Goal: Task Accomplishment & Management: Complete application form

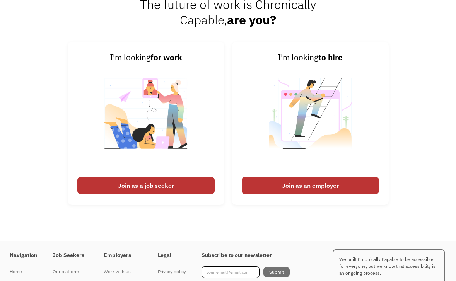
scroll to position [1823, 0]
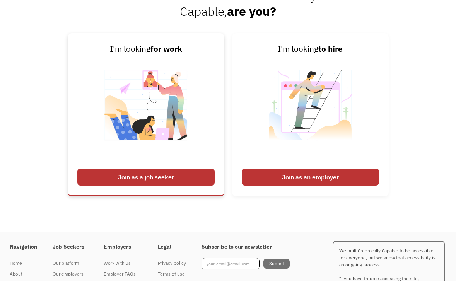
click at [110, 175] on div "Join as a job seeker" at bounding box center [145, 177] width 137 height 17
click at [110, 176] on div "Join as a job seeker" at bounding box center [145, 177] width 137 height 17
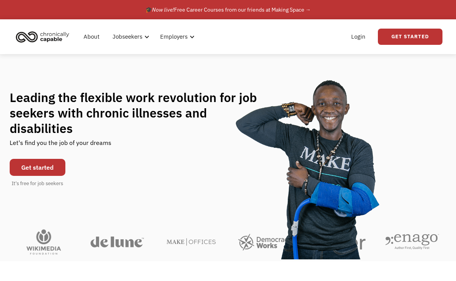
scroll to position [0, 0]
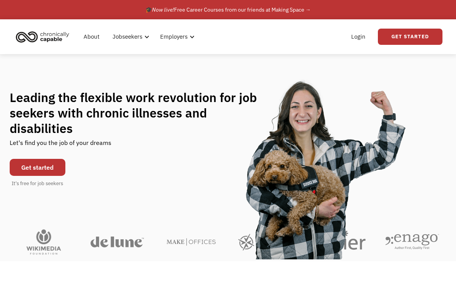
click at [47, 159] on link "Get started" at bounding box center [38, 167] width 56 height 17
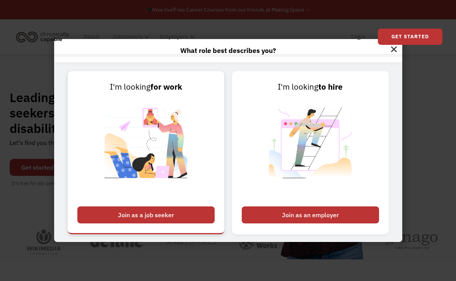
click at [113, 215] on div "Join as a job seeker" at bounding box center [145, 215] width 137 height 17
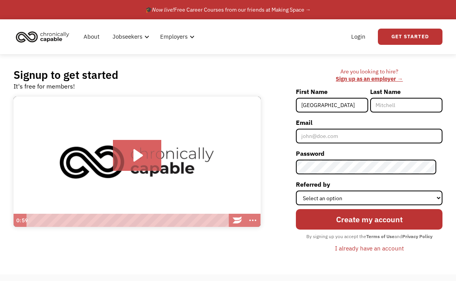
type input "[GEOGRAPHIC_DATA]"
type input "e"
type input "Heycock"
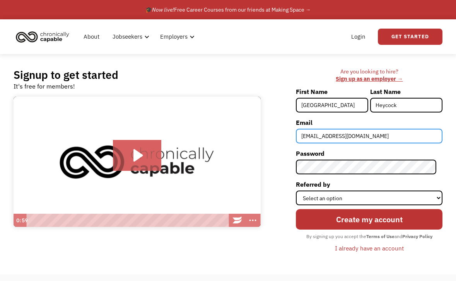
type input "[EMAIL_ADDRESS][DOMAIN_NAME]"
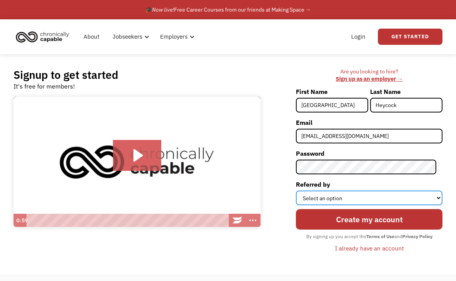
select select "Search Engine"
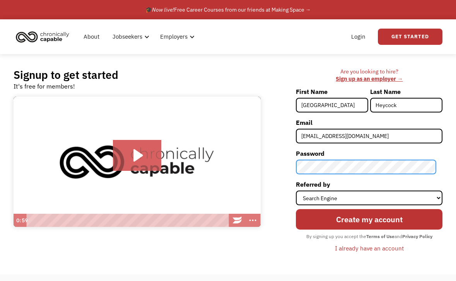
click at [372, 219] on input "Create my account" at bounding box center [369, 219] width 147 height 21
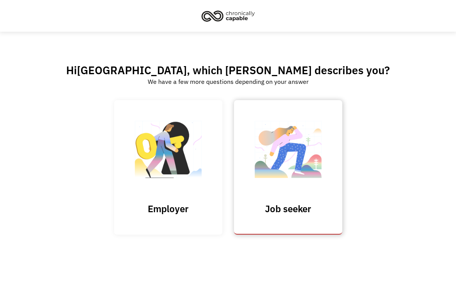
click at [288, 157] on img at bounding box center [288, 153] width 77 height 75
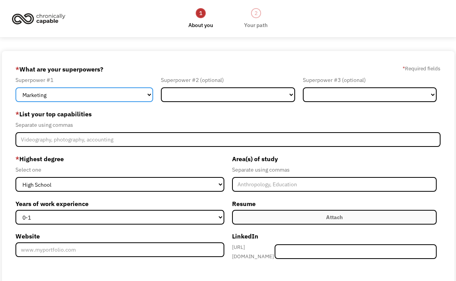
click at [146, 97] on select "Marketing Human Resources Finance Technology Operations Sales Industrial & Manu…" at bounding box center [84, 94] width 138 height 15
select select "Administration"
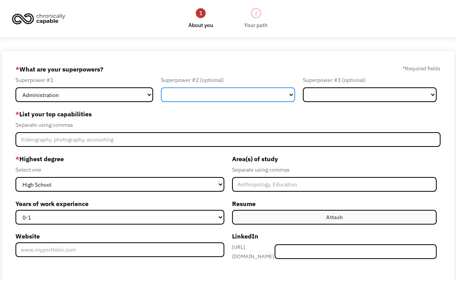
select select "Other"
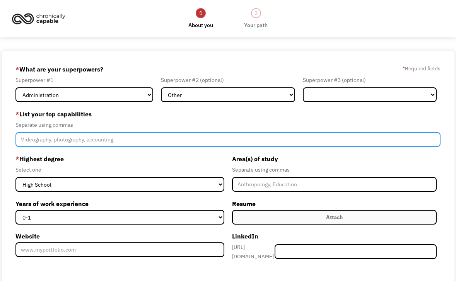
click at [159, 141] on input "Member-Create-Step1" at bounding box center [227, 139] width 425 height 15
type input "writing, reading, editing, organizing, problem solving, communication"
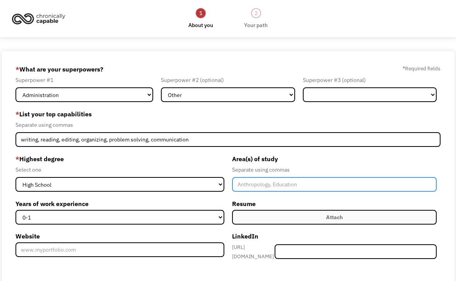
click at [252, 186] on input "Member-Create-Step1" at bounding box center [334, 184] width 205 height 15
type input "Psychology, Office Administration"
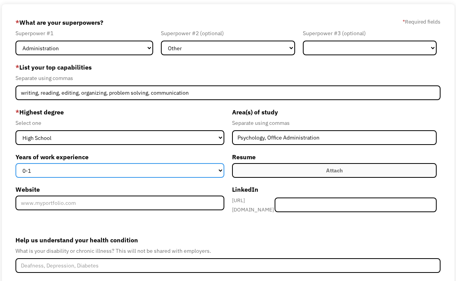
scroll to position [50, 0]
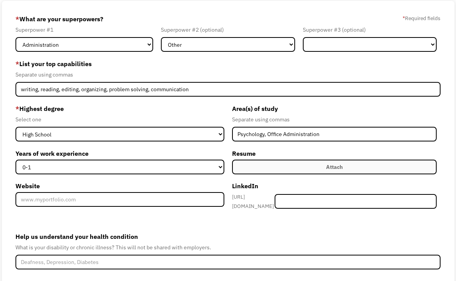
click at [358, 168] on label "Attach" at bounding box center [334, 167] width 205 height 15
click at [343, 166] on div "Attach" at bounding box center [334, 167] width 17 height 9
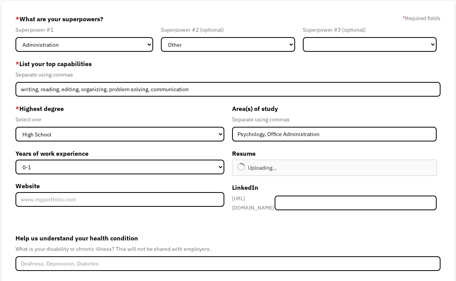
type input "Continue"
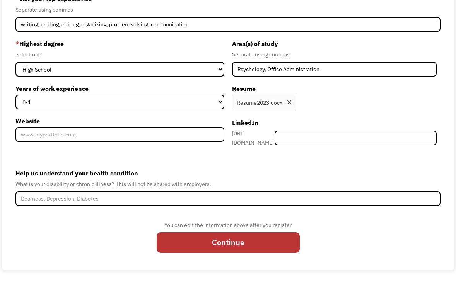
scroll to position [115, 0]
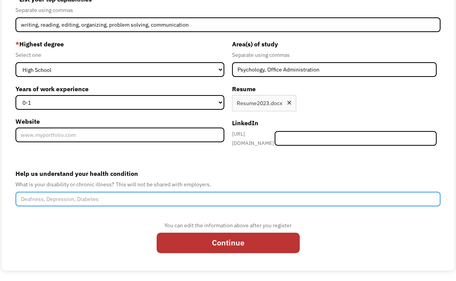
click at [209, 195] on input "Help us understand your health condition" at bounding box center [227, 199] width 425 height 15
type input "Autism, ADHD, Ehlers-Danlos Syndrome, POTS"
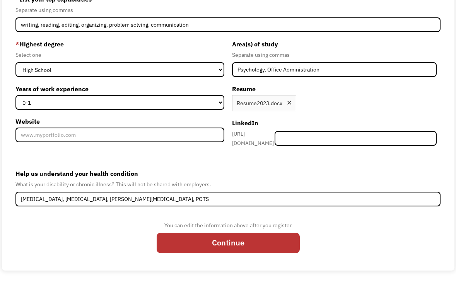
click at [261, 170] on label "Help us understand your health condition" at bounding box center [227, 174] width 425 height 12
click at [261, 192] on input "Autism, ADHD, Ehlers-Danlos Syndrome, POTS" at bounding box center [227, 199] width 425 height 15
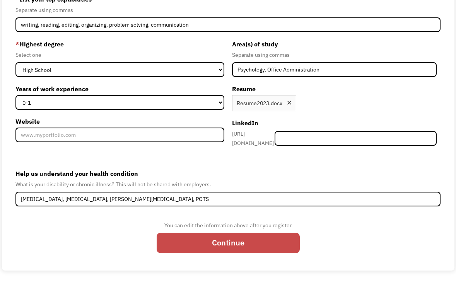
click at [236, 239] on input "Continue" at bounding box center [228, 243] width 143 height 21
type input "Please wait..."
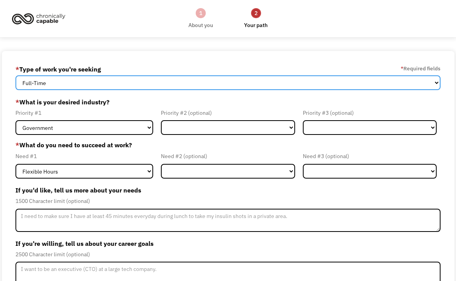
select select "Both Full-Time and Part-Time"
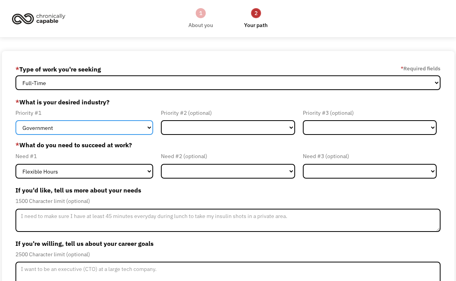
select select "Creative & Design"
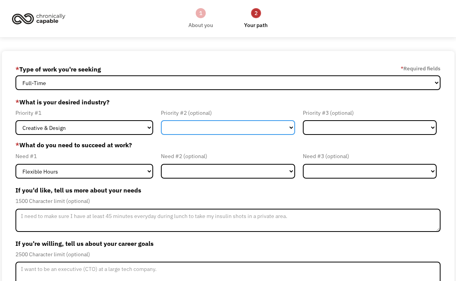
select select "Administrative"
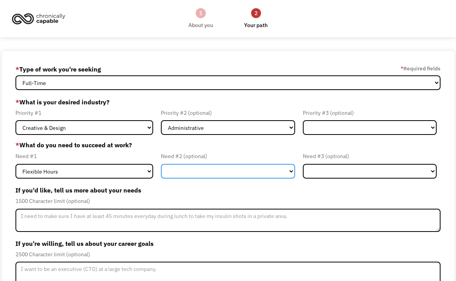
select select "Remote Work"
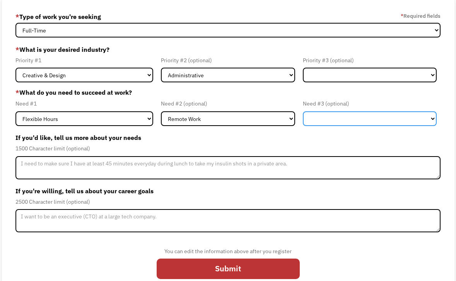
scroll to position [51, 0]
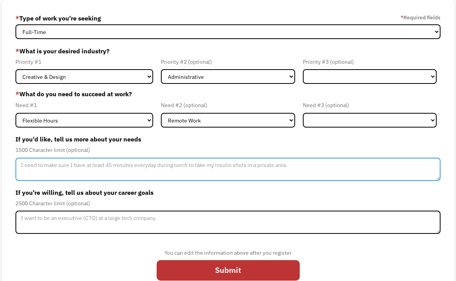
click at [122, 166] on textarea "Member-Update-Form-Step2" at bounding box center [227, 169] width 425 height 23
click at [105, 167] on textarea "I have trouble standing for periods longer than 15 minutes at a time," at bounding box center [227, 169] width 425 height 23
click at [185, 172] on textarea "I have trouble standing for longer than 15 minutes at a time," at bounding box center [227, 169] width 425 height 23
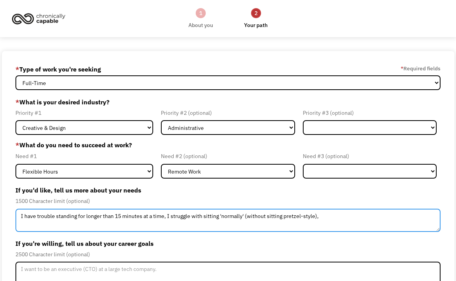
scroll to position [0, 0]
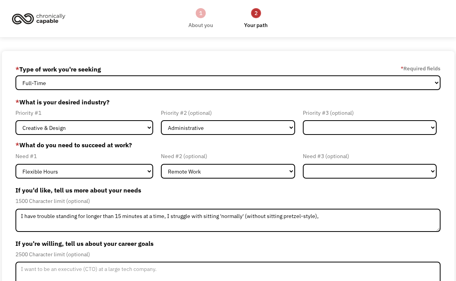
click at [200, 12] on div "1" at bounding box center [201, 13] width 10 height 10
click at [201, 24] on div "About you" at bounding box center [200, 25] width 25 height 9
click at [200, 24] on div "About you" at bounding box center [200, 25] width 25 height 9
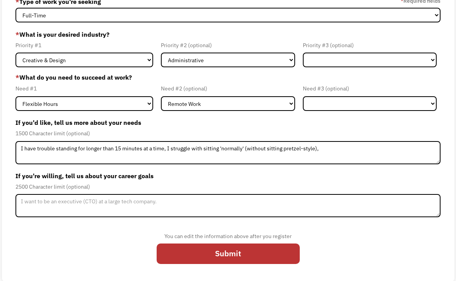
scroll to position [67, 0]
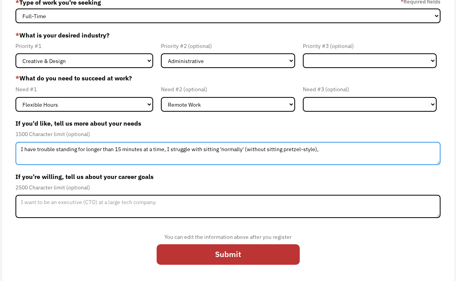
click at [326, 150] on textarea "I have trouble standing for longer than 15 minutes at a time, I struggle with s…" at bounding box center [227, 153] width 425 height 23
type textarea "I have trouble standing for longer than 15 minutes at a time, I struggle with s…"
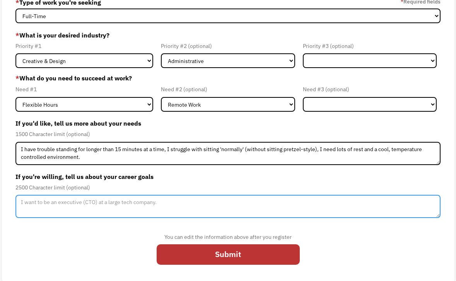
click at [175, 203] on textarea "Member-Update-Form-Step2" at bounding box center [227, 206] width 425 height 23
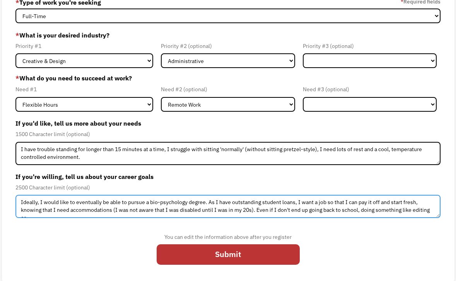
scroll to position [4, 0]
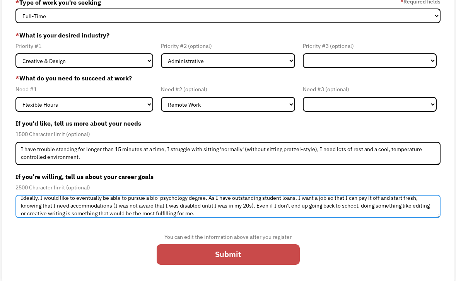
type textarea "Ideally, I would like to eventually be able to pursue a bio-psychology degree. …"
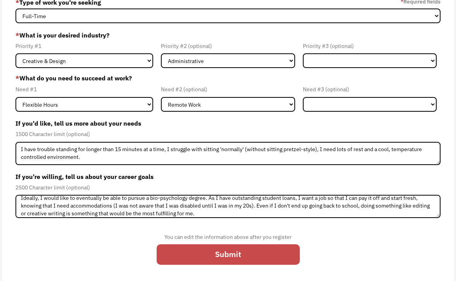
click at [175, 253] on input "Submit" at bounding box center [228, 255] width 143 height 21
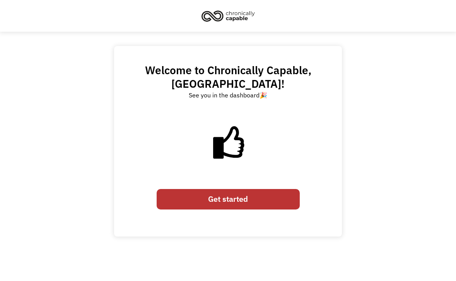
click at [195, 196] on link "Get started" at bounding box center [228, 199] width 143 height 21
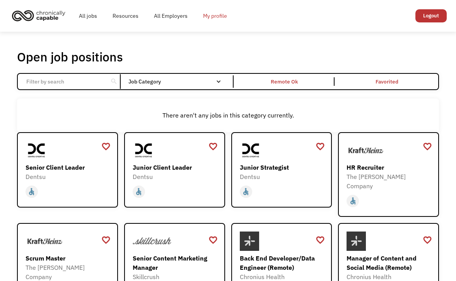
click at [219, 16] on link "My profile" at bounding box center [214, 15] width 39 height 25
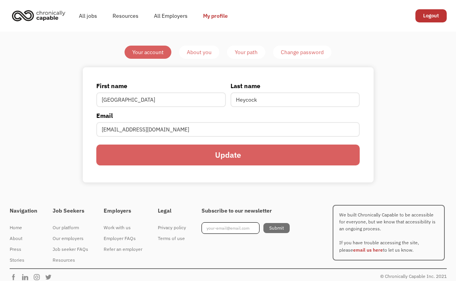
click at [197, 51] on div "About you" at bounding box center [199, 52] width 25 height 9
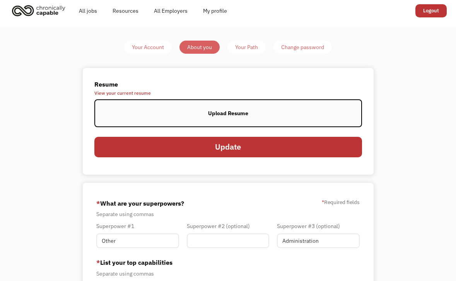
scroll to position [5, 0]
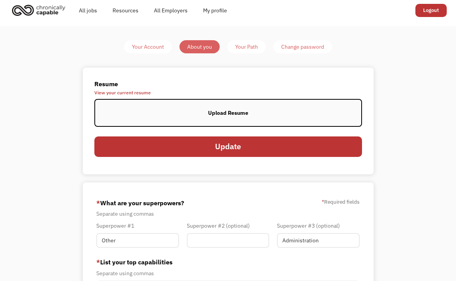
click at [186, 114] on label "Upload Resume" at bounding box center [228, 113] width 268 height 28
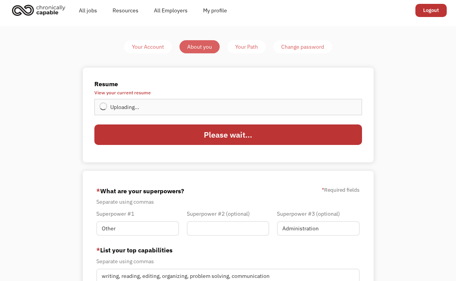
type input "Update"
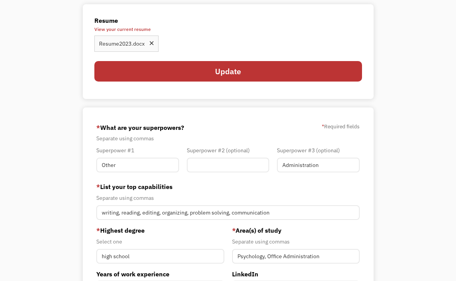
scroll to position [69, 0]
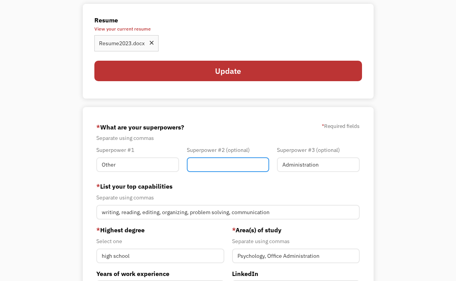
click at [219, 167] on input "Member-You-Update" at bounding box center [228, 165] width 83 height 15
type input "Administration"
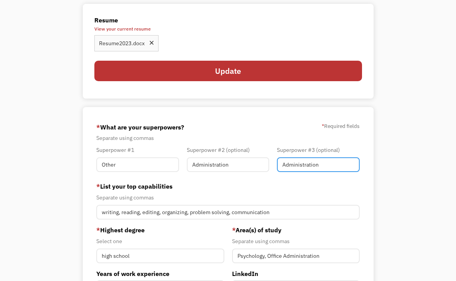
click at [332, 166] on input "Administration" at bounding box center [318, 165] width 83 height 15
type input "A"
click at [289, 182] on form "68f0085b538b69f700eb7ebf madisonheycock@gmail.com Madison Heycock Search Engine…" at bounding box center [228, 269] width 264 height 296
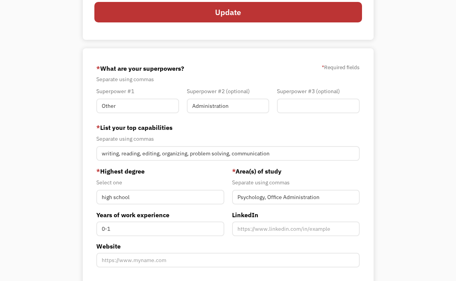
scroll to position [131, 0]
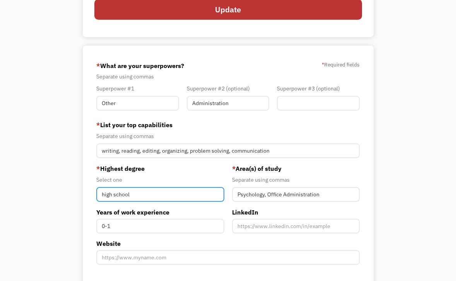
click at [105, 194] on input "high school" at bounding box center [160, 194] width 128 height 15
click at [115, 193] on input "High school" at bounding box center [160, 194] width 128 height 15
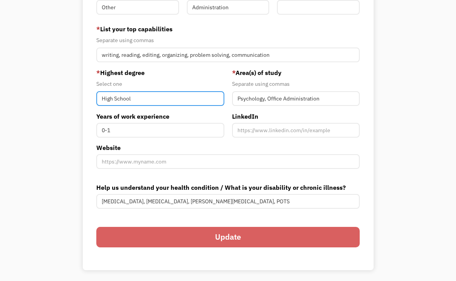
scroll to position [231, 0]
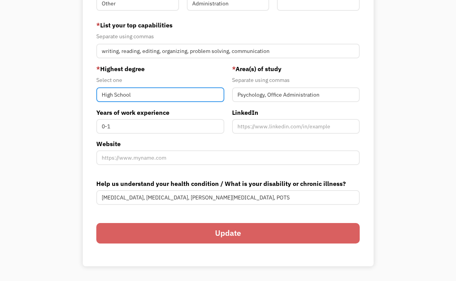
type input "High School"
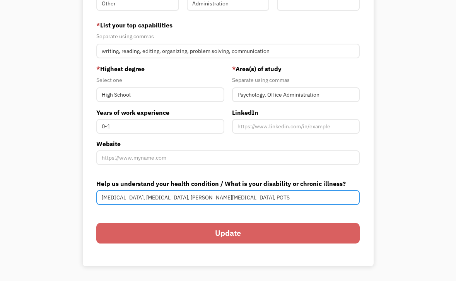
click at [218, 195] on input "Autism, ADHD, Ehlers-Danlos Syndrome, POTS" at bounding box center [228, 197] width 264 height 15
type input "[MEDICAL_DATA], [MEDICAL_DATA], [PERSON_NAME][MEDICAL_DATA], POTS, chronic [MED…"
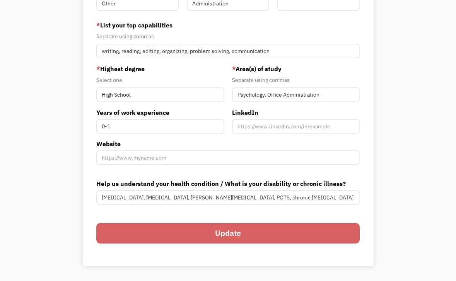
click at [216, 238] on input "Update" at bounding box center [228, 233] width 264 height 21
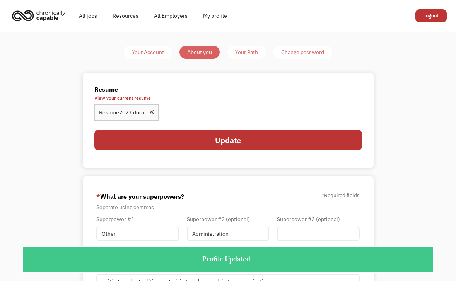
scroll to position [0, 0]
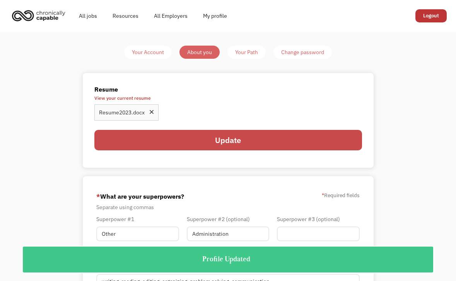
click at [230, 139] on input "Update" at bounding box center [228, 140] width 268 height 21
type input "Please wait..."
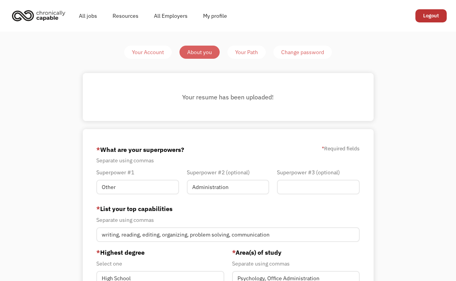
click at [250, 51] on div "Your Path" at bounding box center [246, 52] width 23 height 9
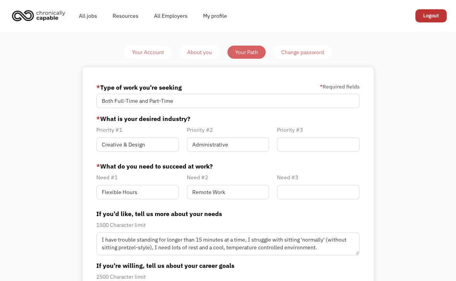
click at [156, 50] on div "Your Account" at bounding box center [148, 52] width 32 height 9
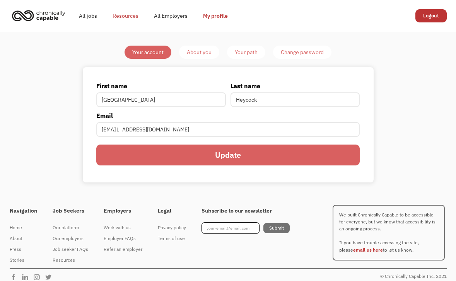
click at [130, 16] on link "Resources" at bounding box center [125, 15] width 41 height 25
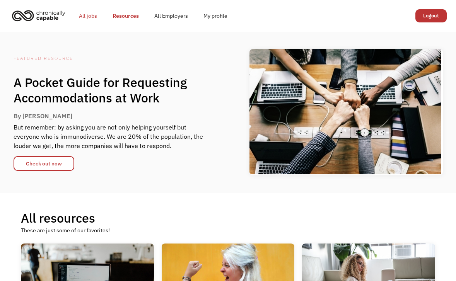
click at [84, 17] on link "All jobs" at bounding box center [88, 15] width 34 height 25
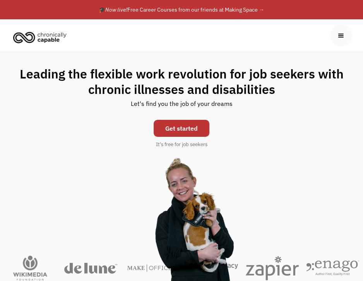
click at [342, 36] on div "menu" at bounding box center [341, 35] width 9 height 9
